Goal: Check status: Check status

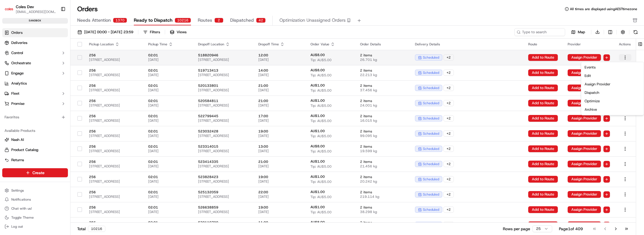
click at [627, 57] on html "Coles Dev [EMAIL_ADDRESS][DOMAIN_NAME] Toggle Sidebar sandbox Orders Deliveries…" at bounding box center [322, 117] width 644 height 235
click at [202, 19] on html "Coles Dev [EMAIL_ADDRESS][DOMAIN_NAME] Toggle Sidebar sandbox Orders Deliveries…" at bounding box center [322, 117] width 644 height 235
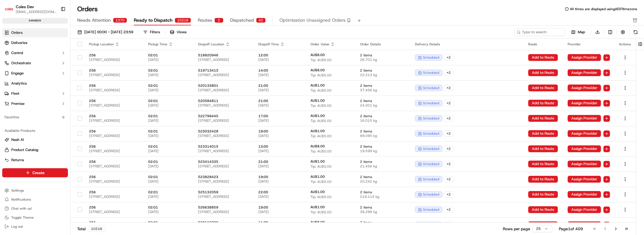
click at [256, 21] on div "42" at bounding box center [261, 20] width 10 height 5
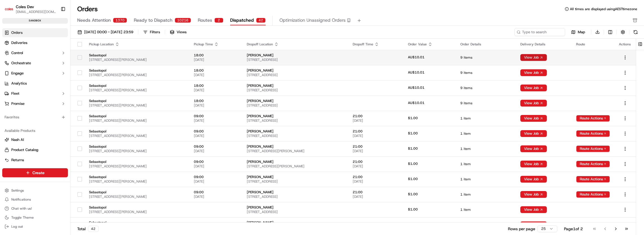
click at [547, 58] on button "View Job" at bounding box center [533, 57] width 26 height 7
